Goal: Information Seeking & Learning: Learn about a topic

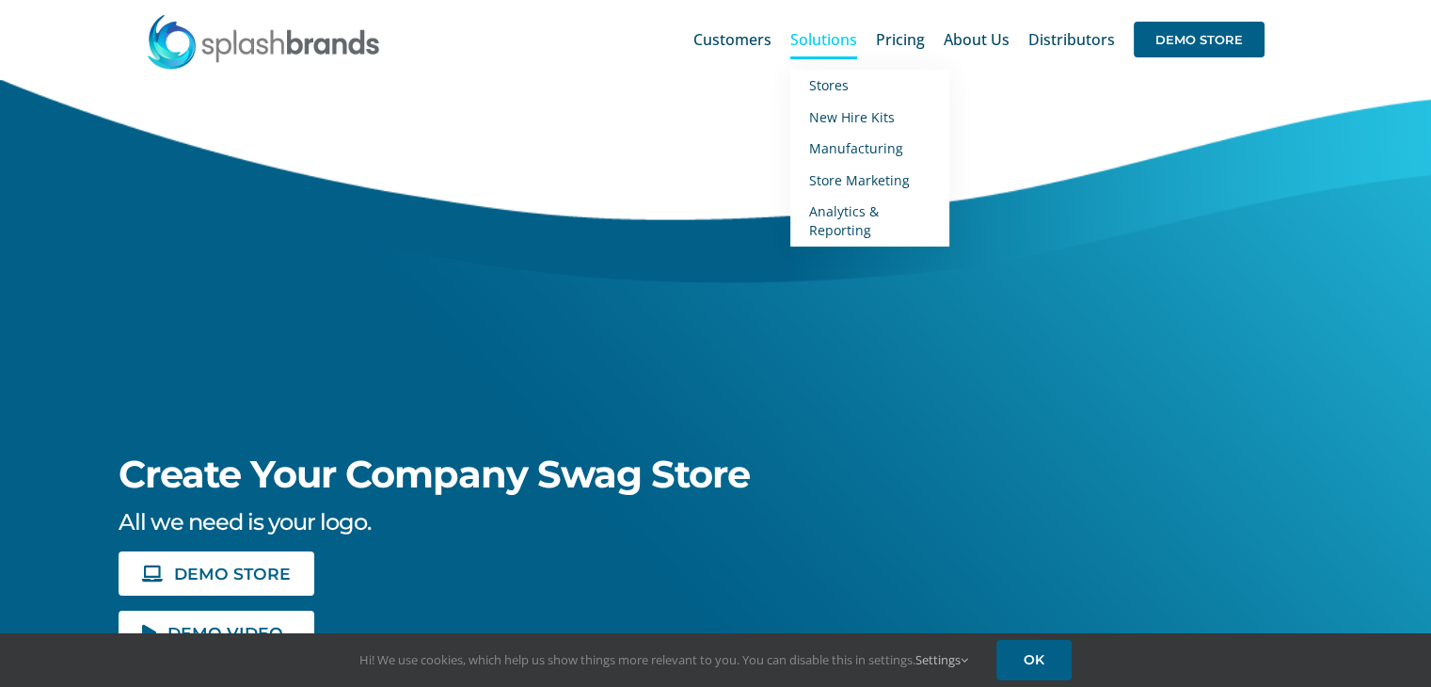
click at [803, 41] on span "Solutions" at bounding box center [823, 39] width 67 height 15
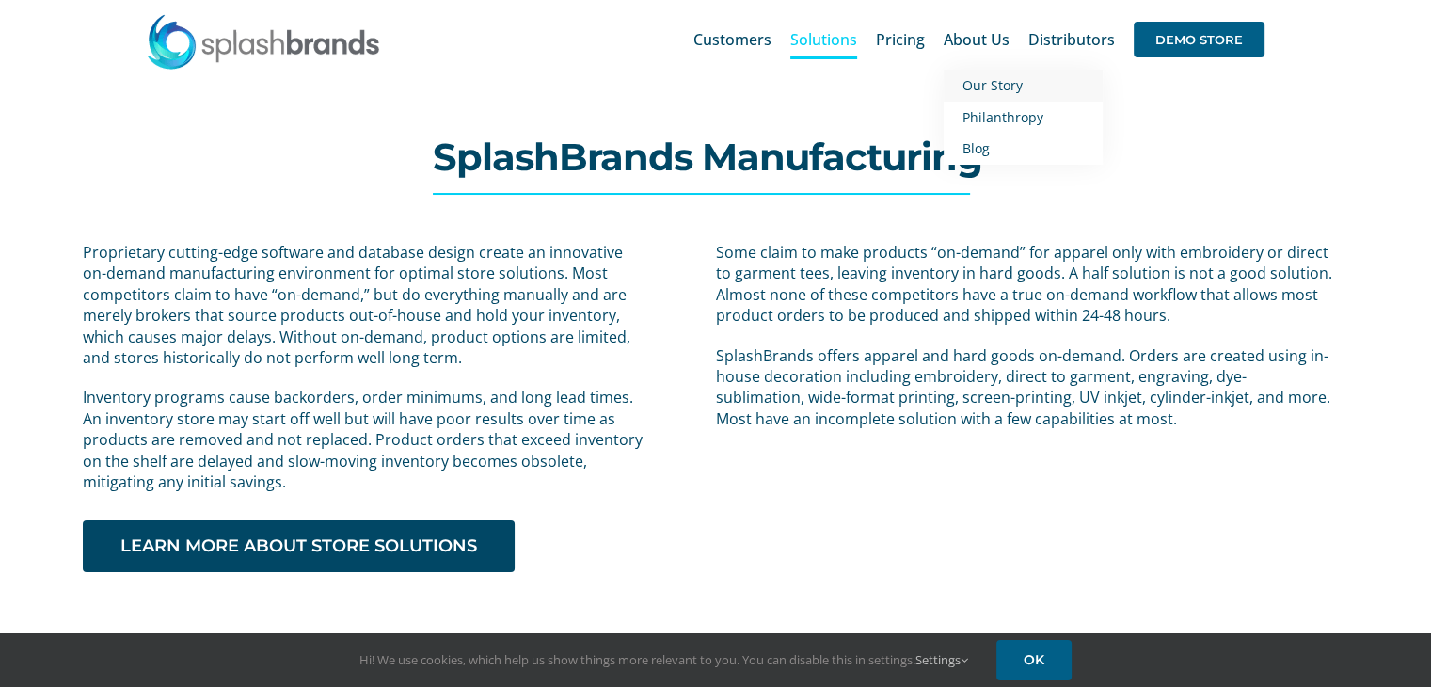
click at [974, 88] on span "Our Story" at bounding box center [992, 85] width 60 height 18
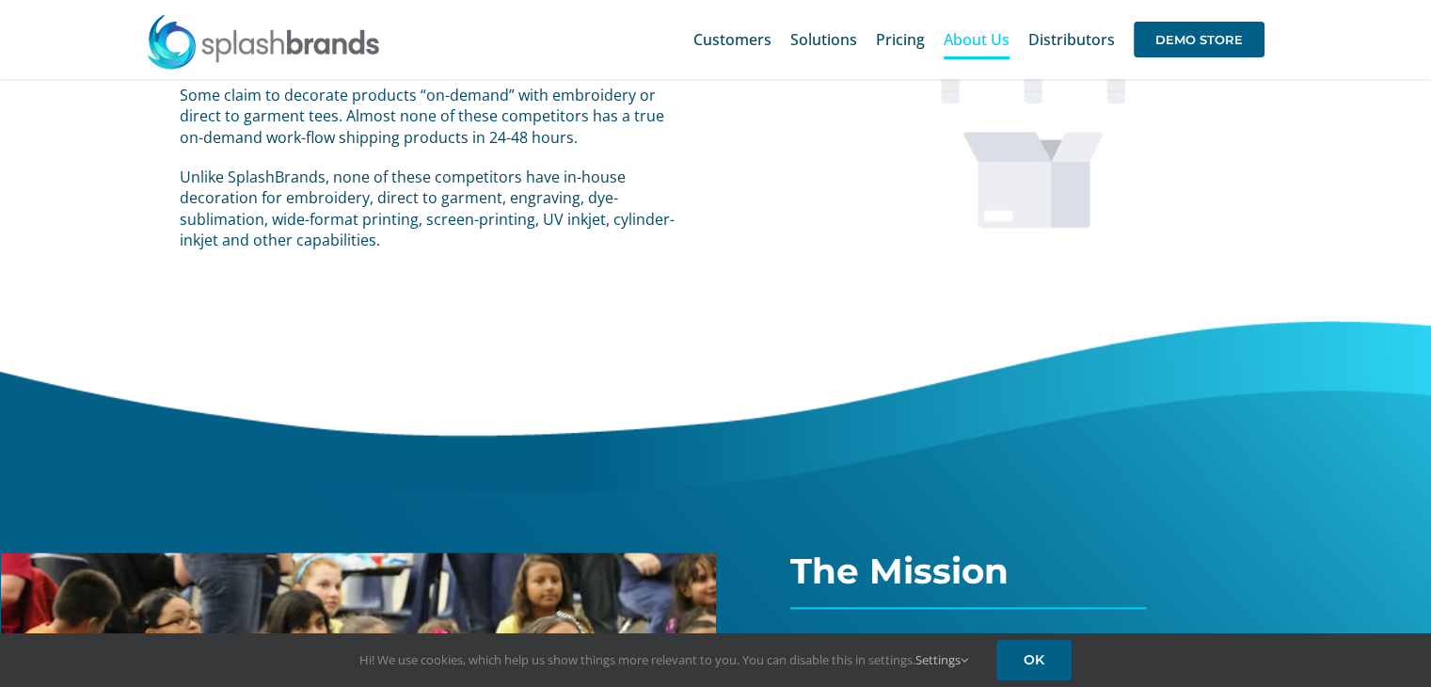
scroll to position [2054, 0]
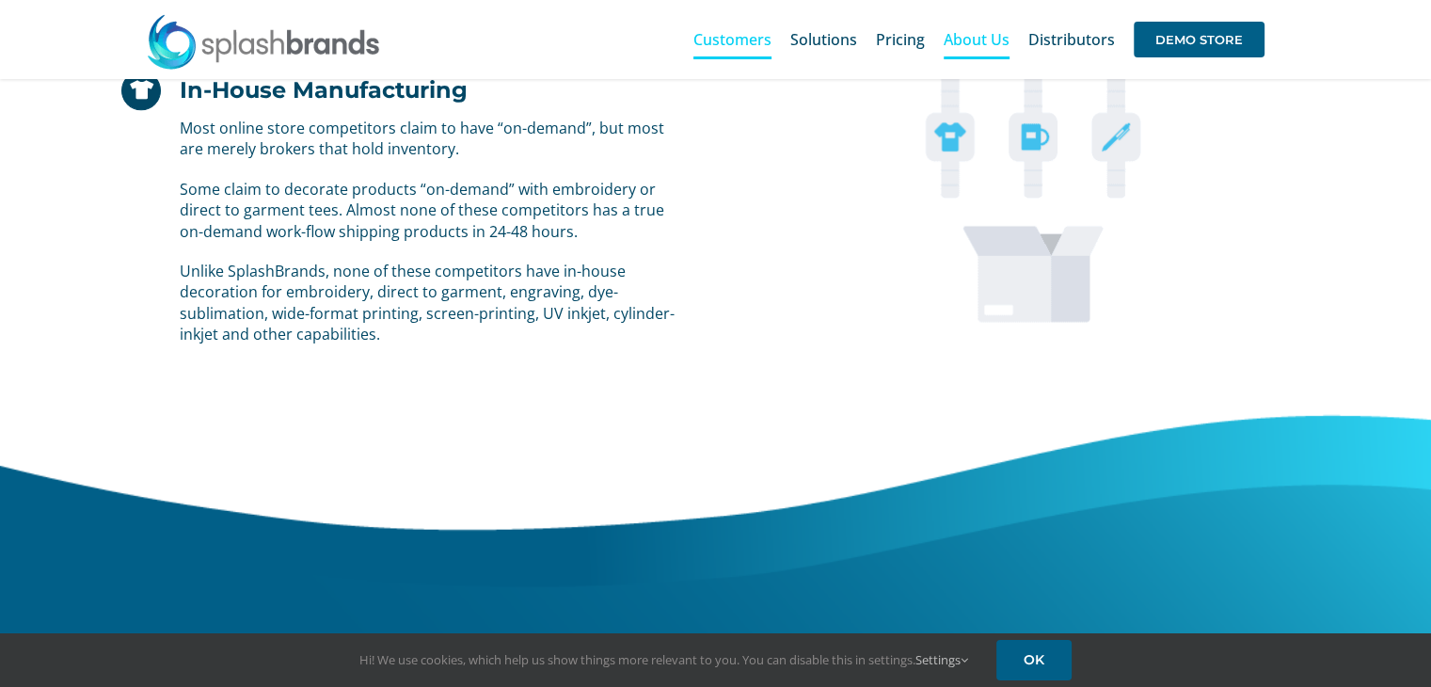
click at [742, 44] on span "Customers" at bounding box center [732, 39] width 78 height 15
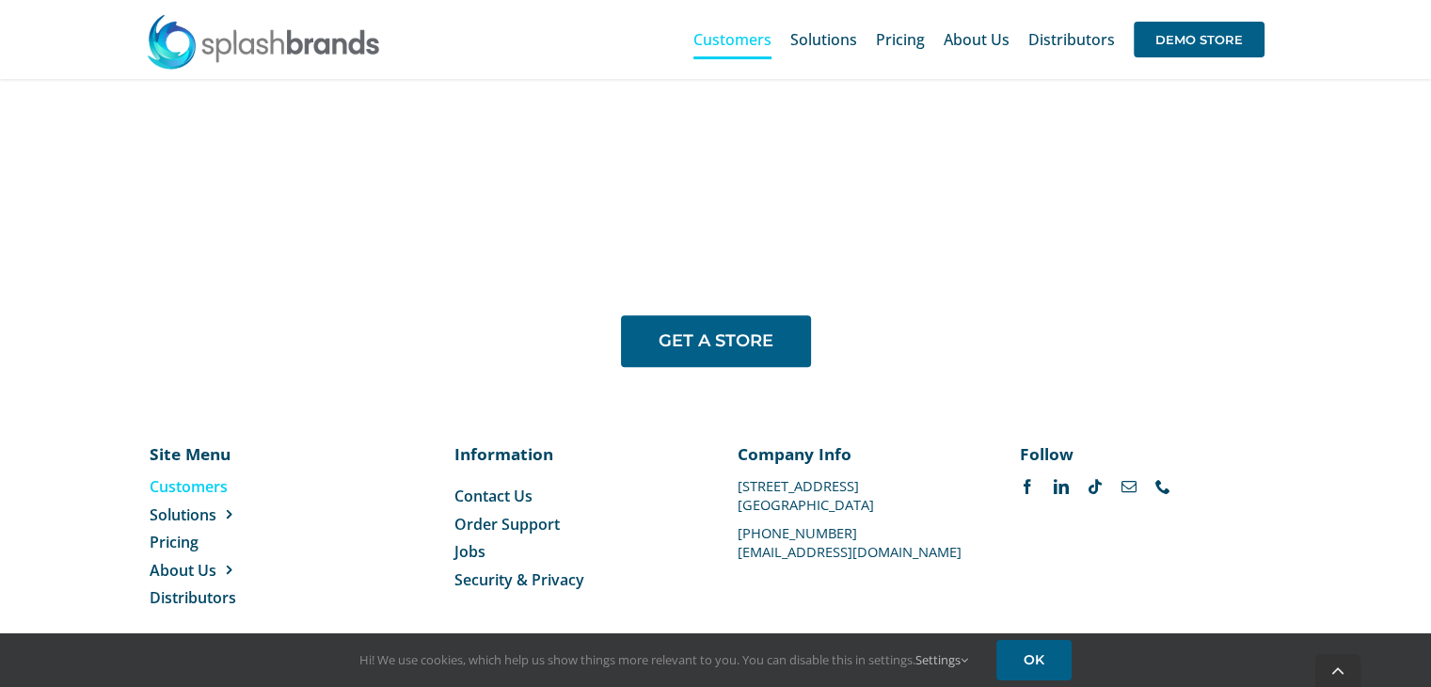
scroll to position [1573, 0]
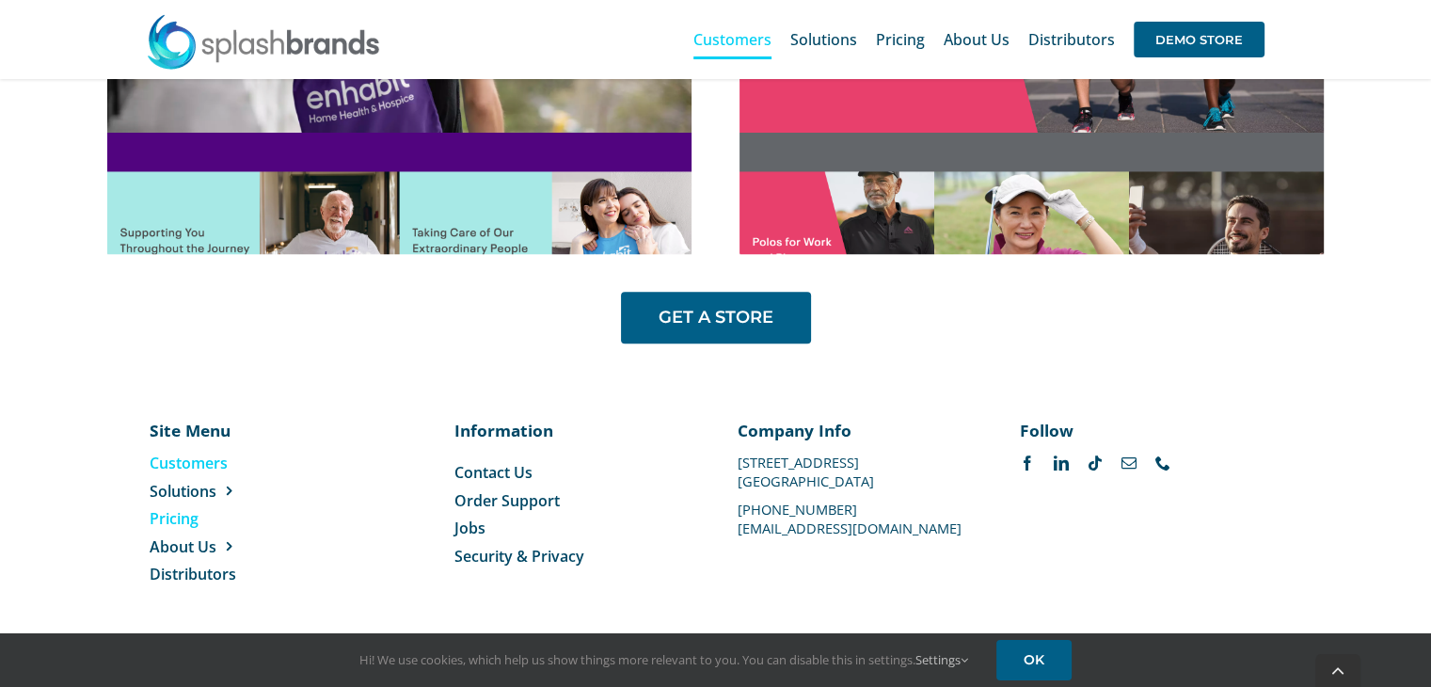
click at [177, 520] on span "Pricing" at bounding box center [174, 518] width 49 height 21
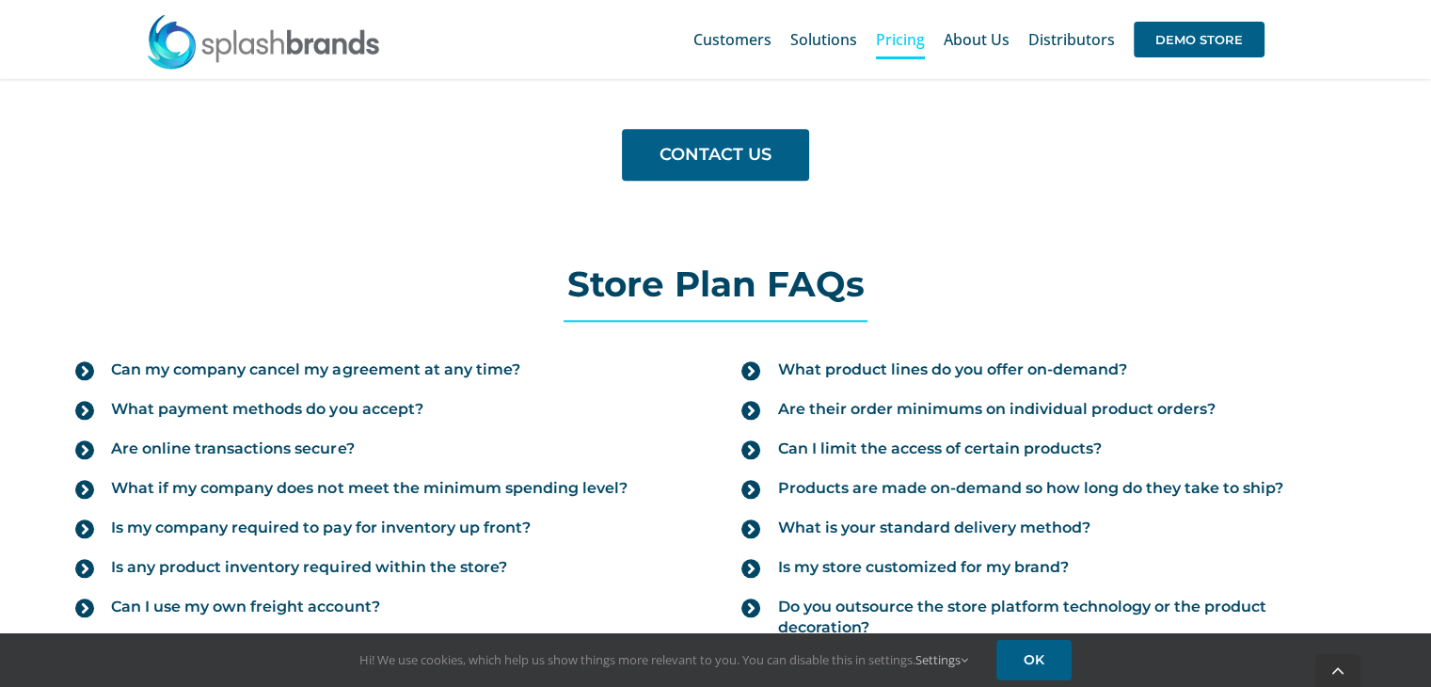
scroll to position [2069, 0]
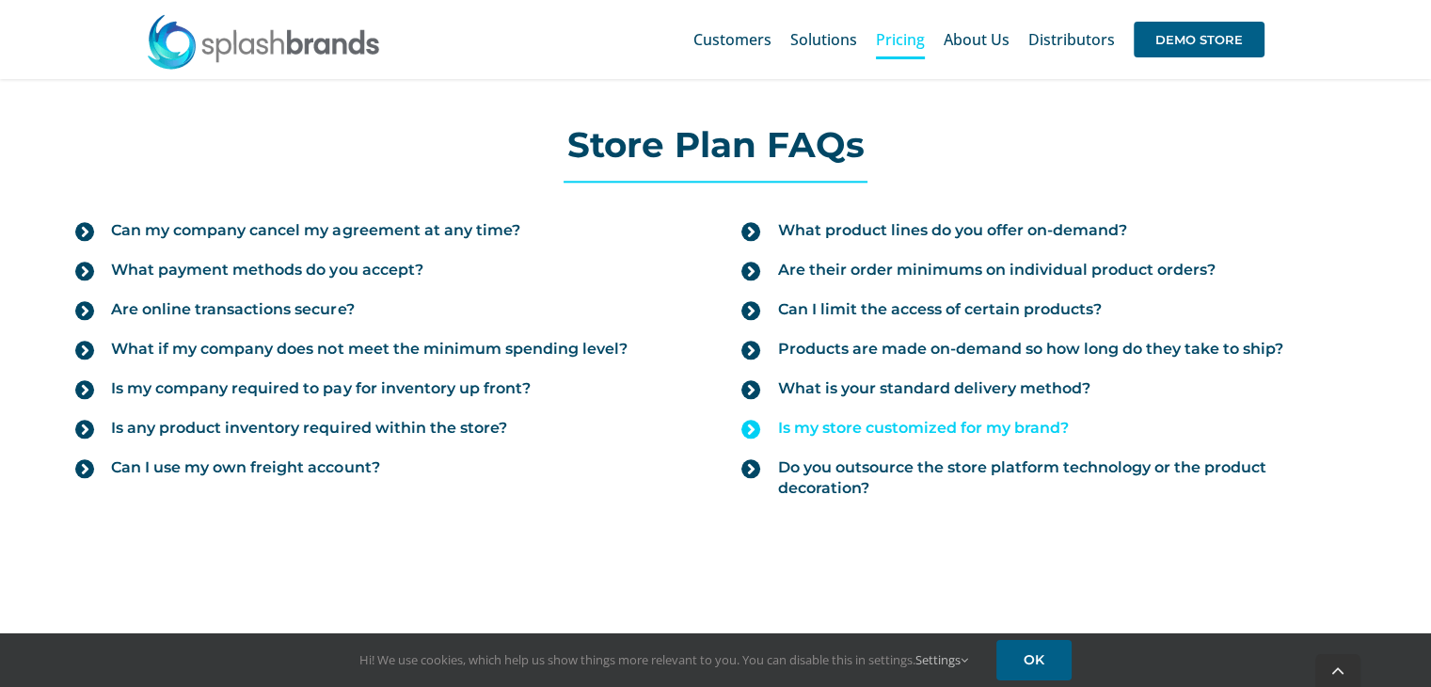
click at [969, 419] on span "Is my store customized for my brand?" at bounding box center [922, 428] width 291 height 21
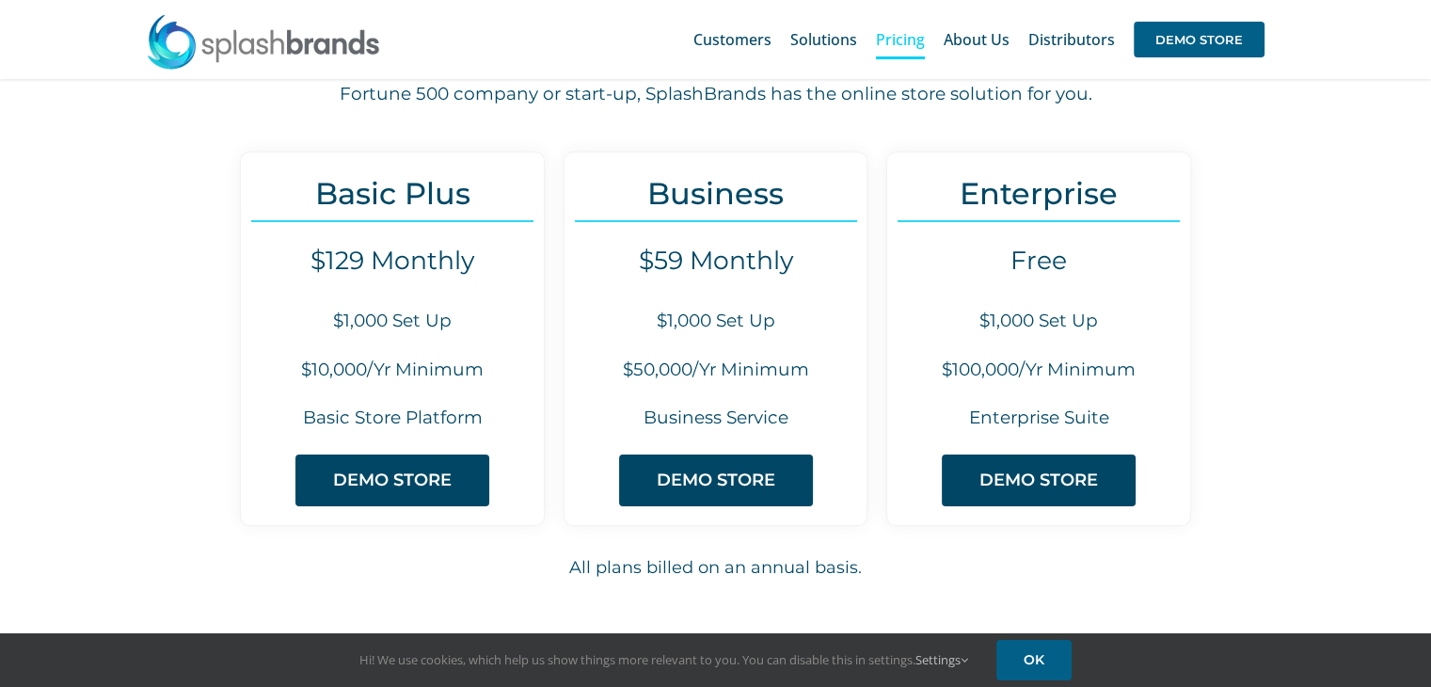
scroll to position [0, 0]
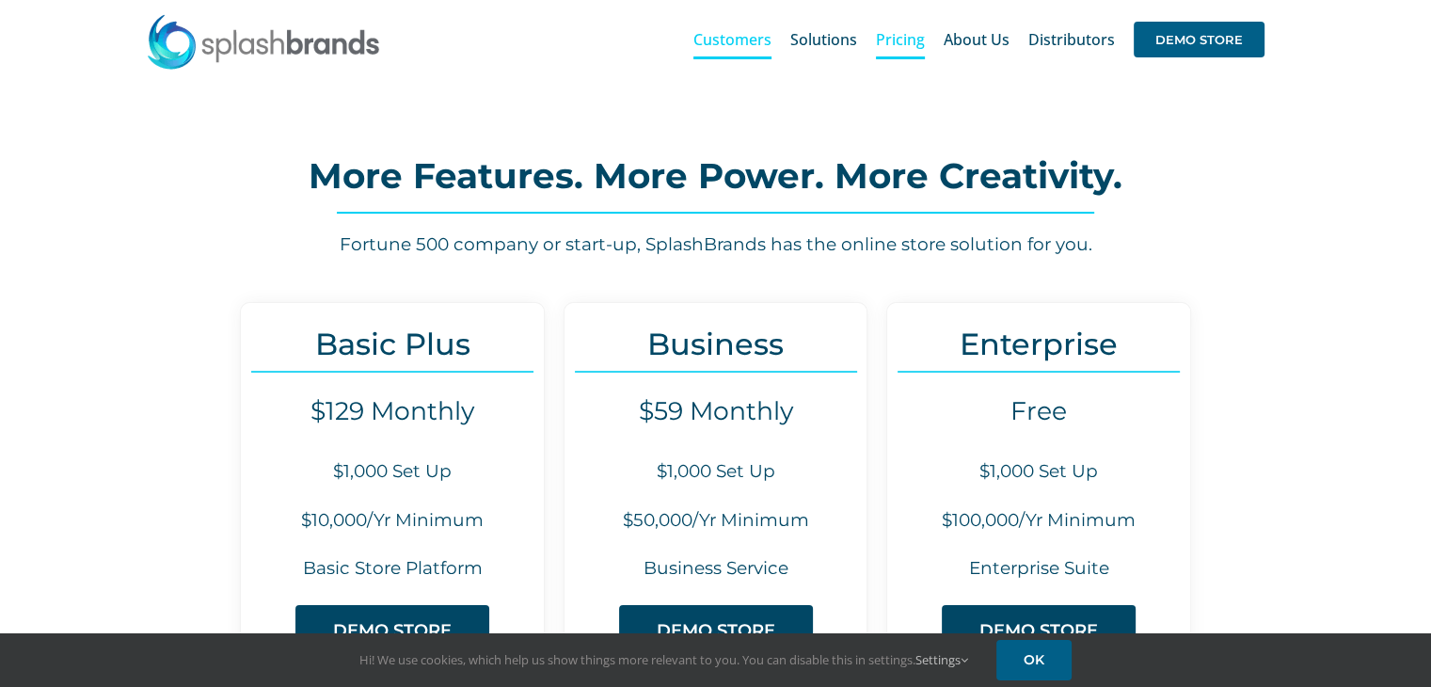
click at [730, 42] on span "Customers" at bounding box center [732, 39] width 78 height 15
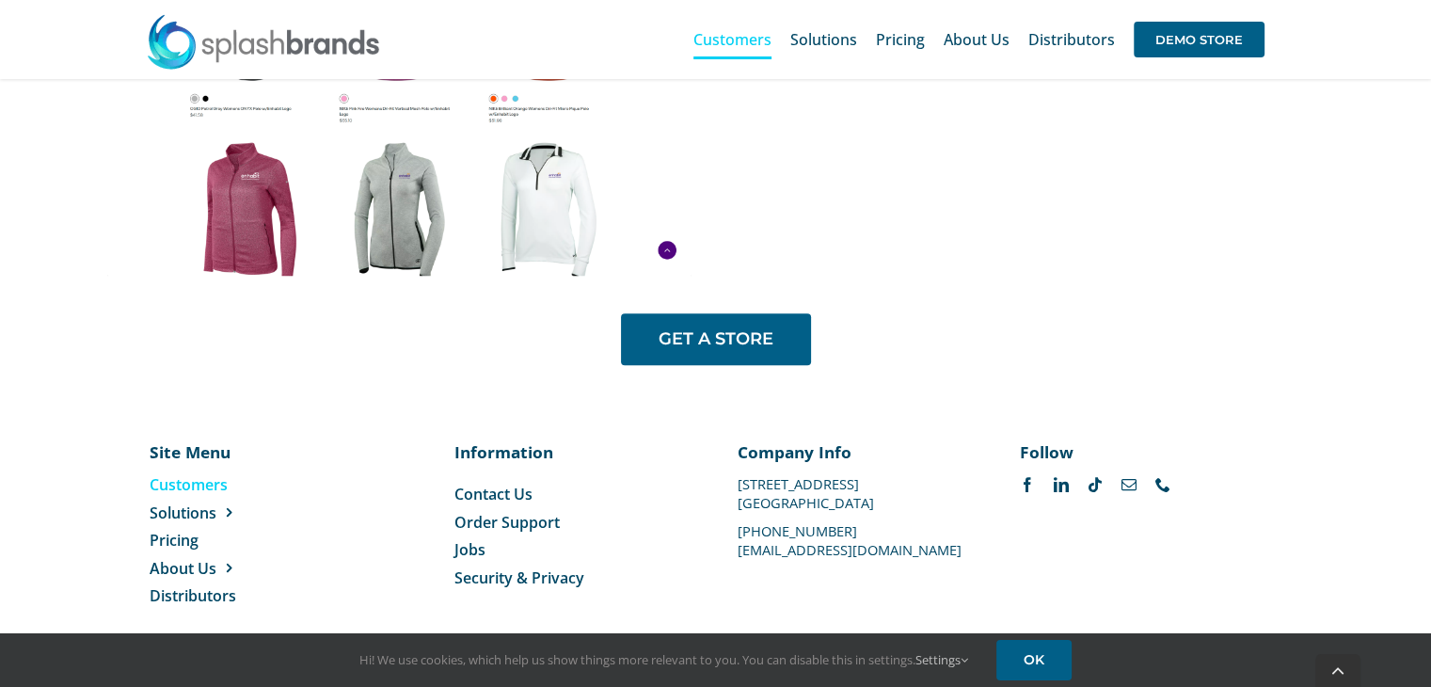
scroll to position [1573, 0]
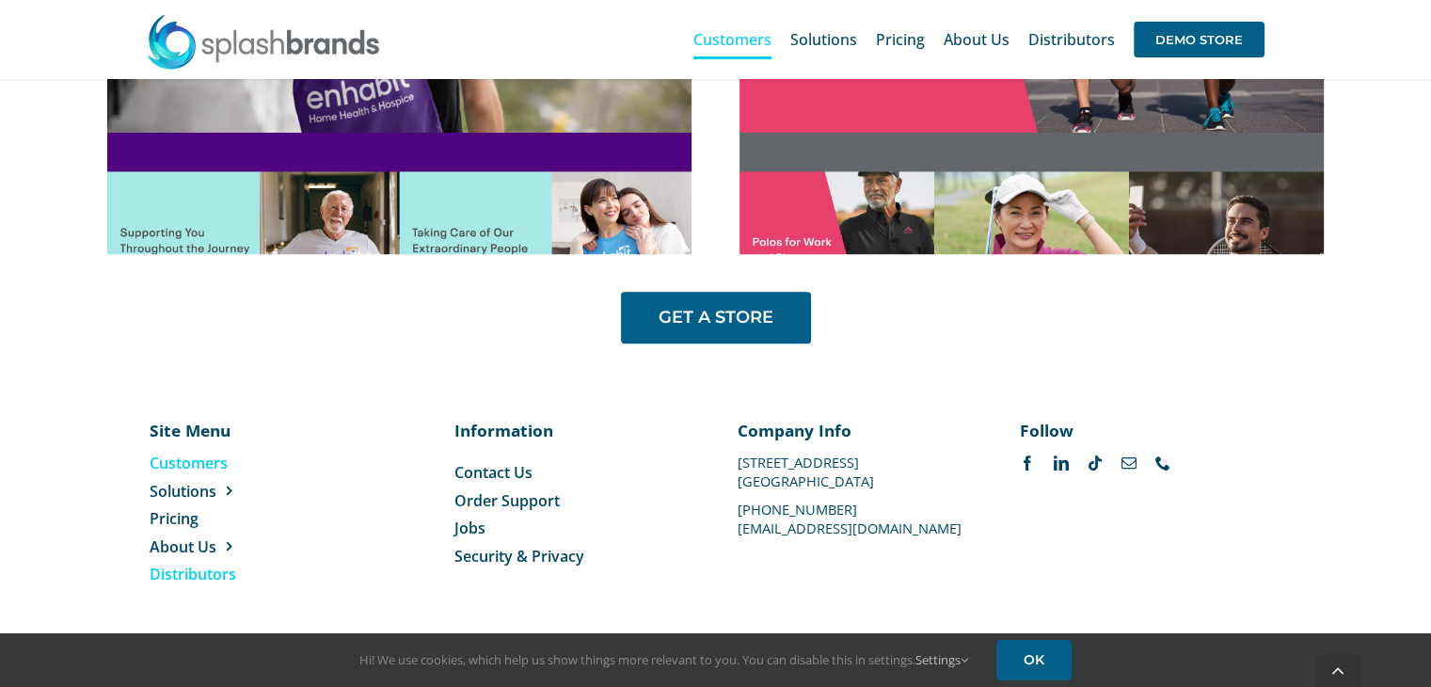
click at [215, 578] on span "Distributors" at bounding box center [193, 573] width 87 height 21
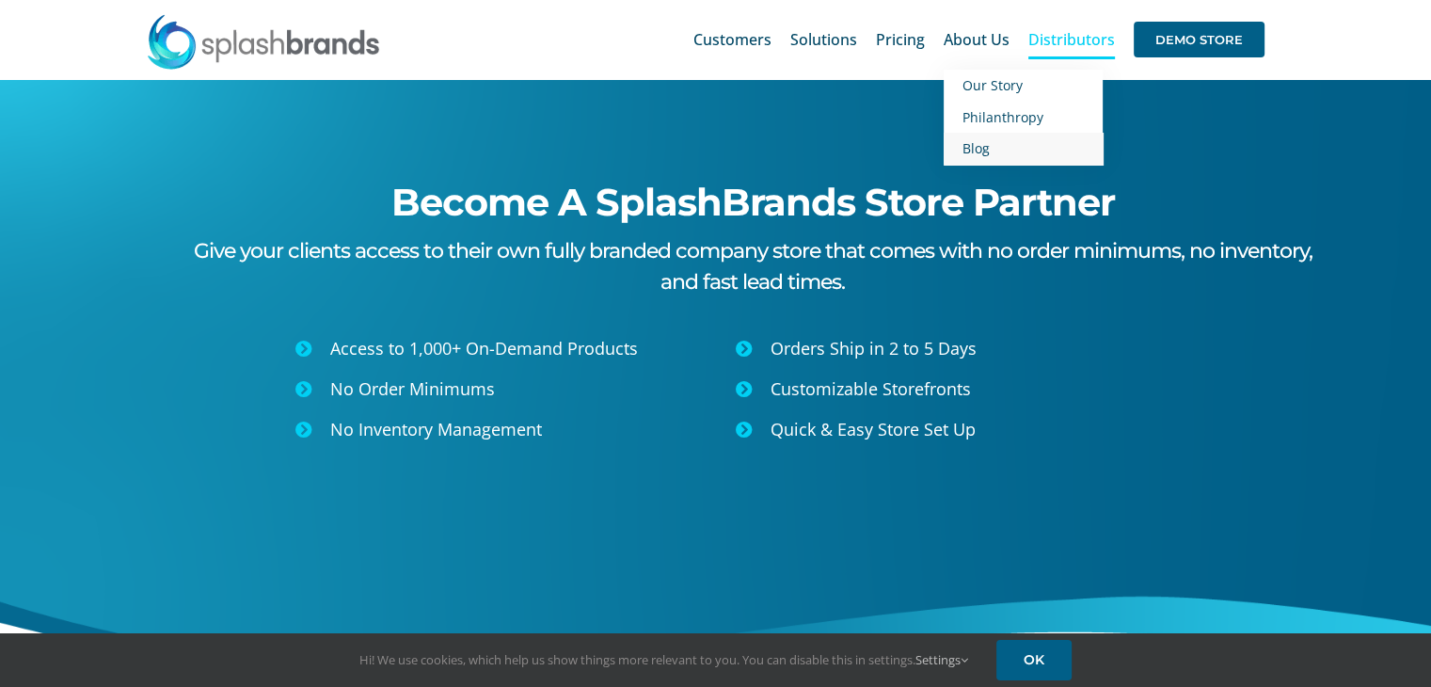
click at [973, 155] on span "Blog" at bounding box center [975, 148] width 27 height 18
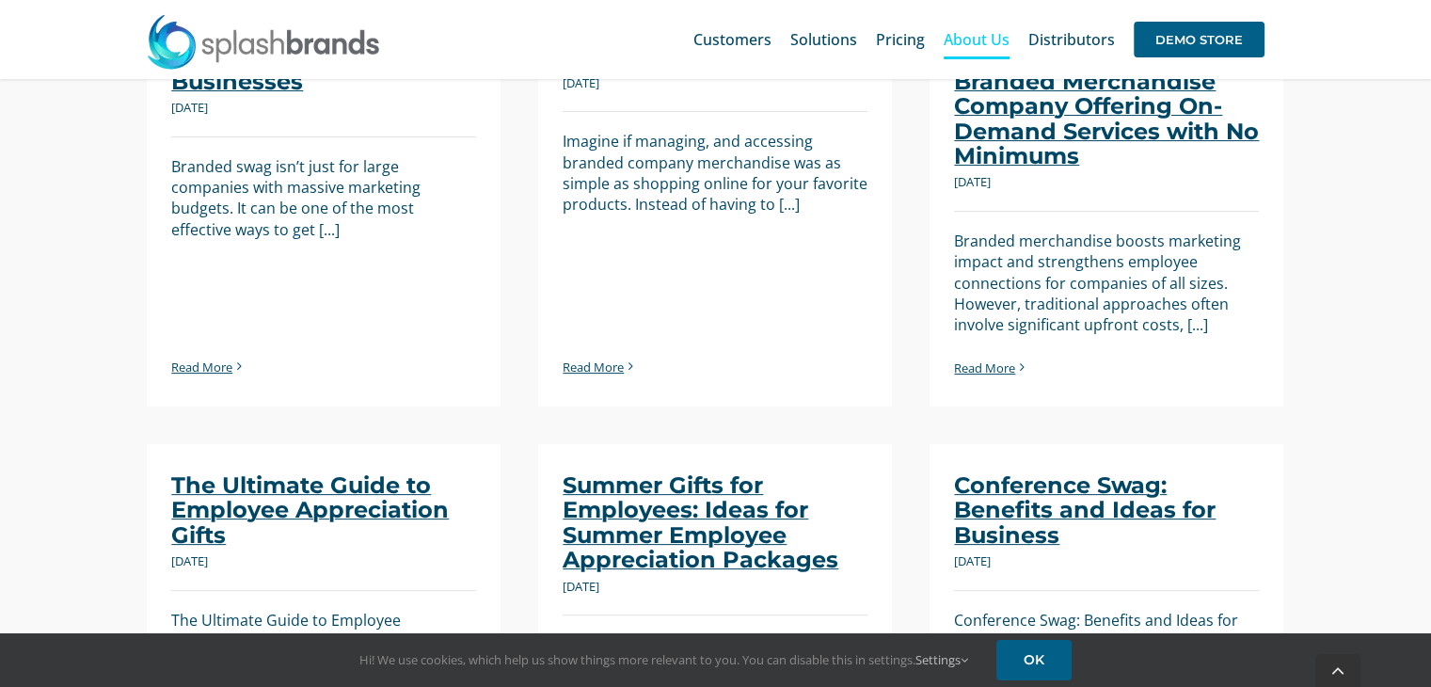
scroll to position [376, 0]
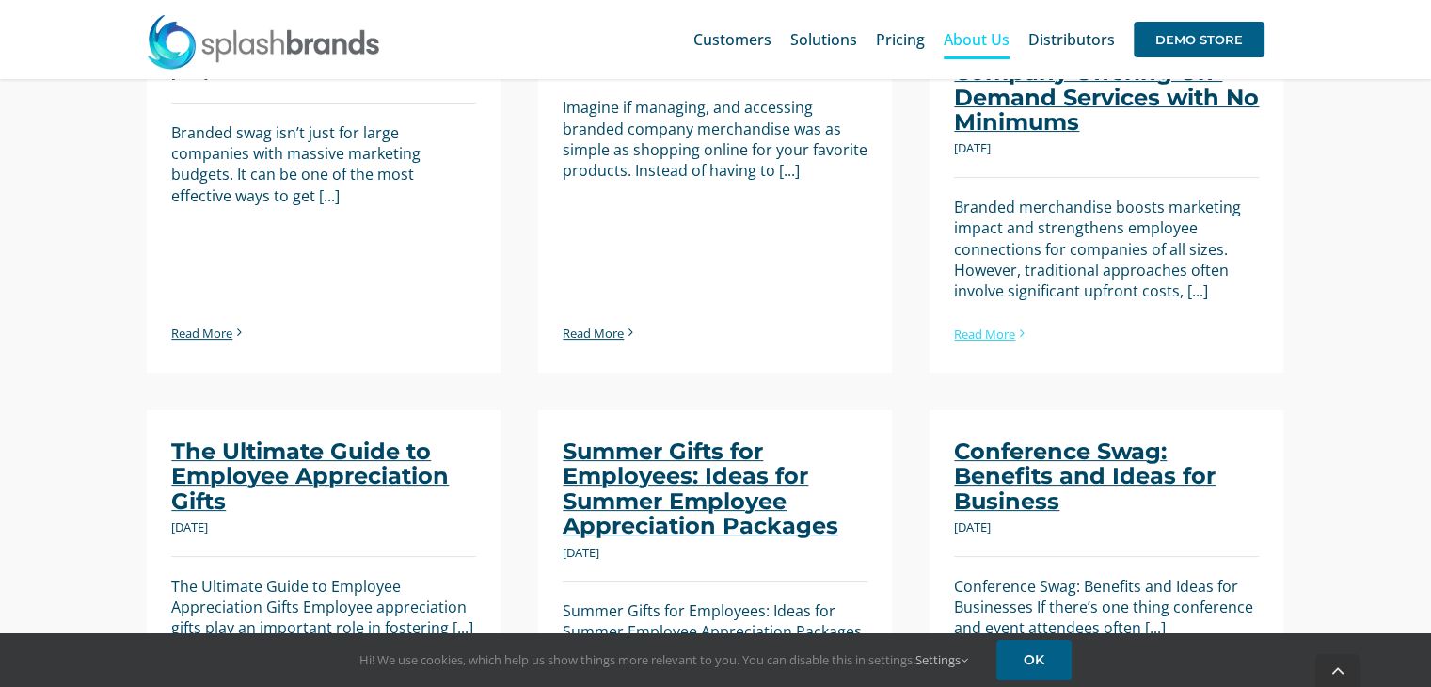
click at [973, 337] on link "Read More" at bounding box center [984, 333] width 61 height 17
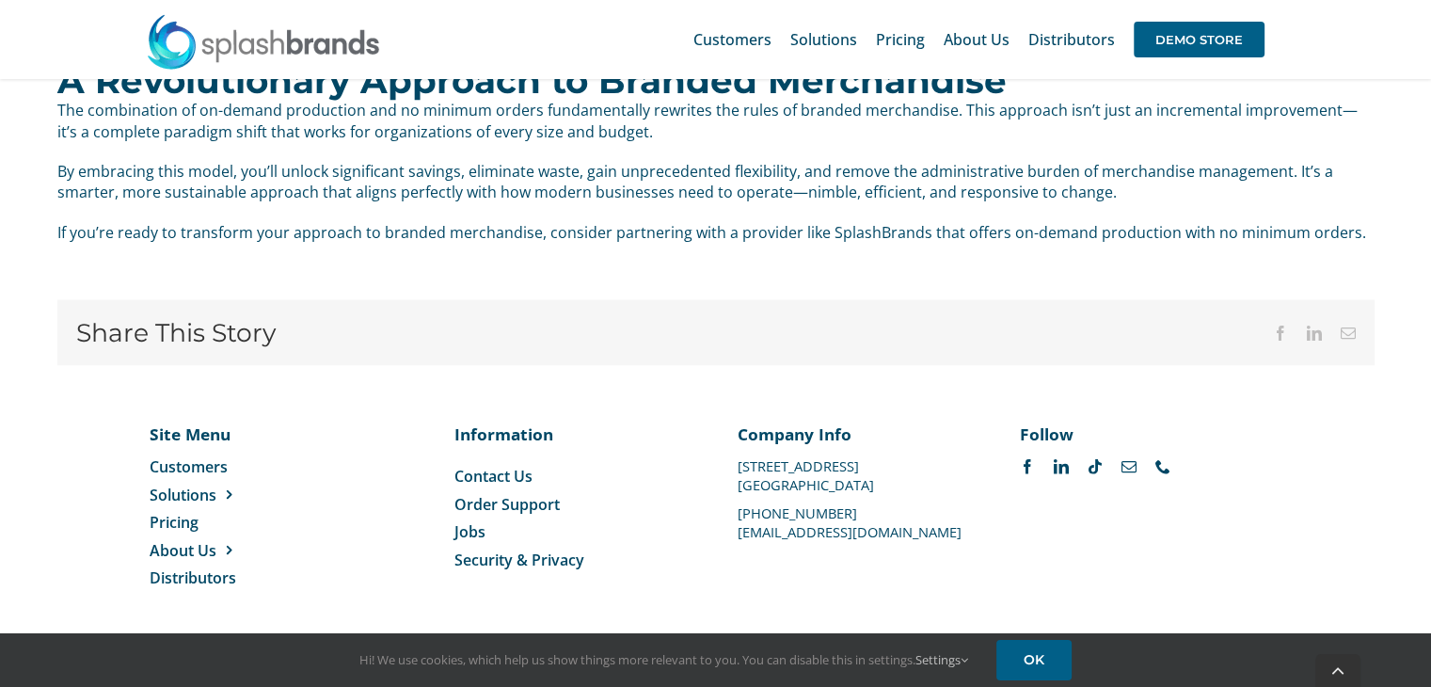
scroll to position [3308, 0]
